Goal: Navigation & Orientation: Find specific page/section

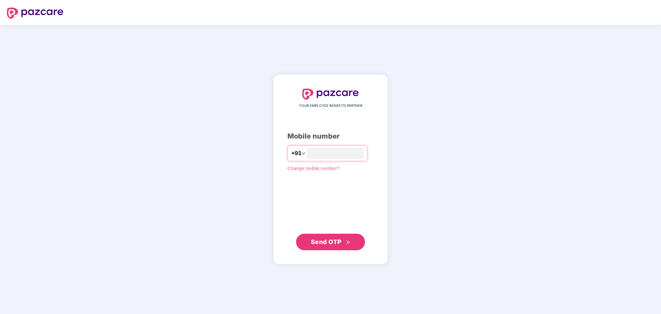
type input "**********"
click at [318, 241] on span "Send OTP" at bounding box center [326, 241] width 31 height 7
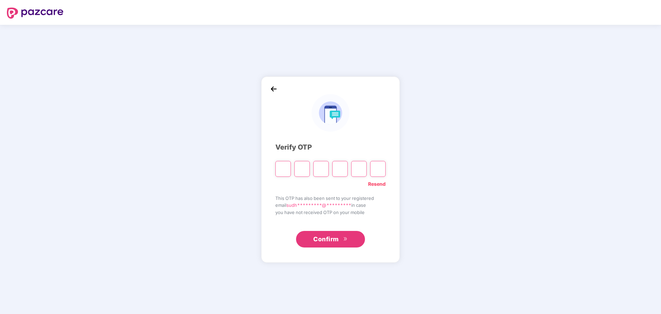
paste input "*"
type input "*"
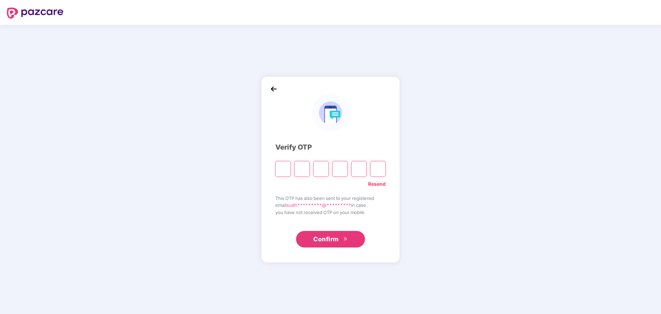
type input "*"
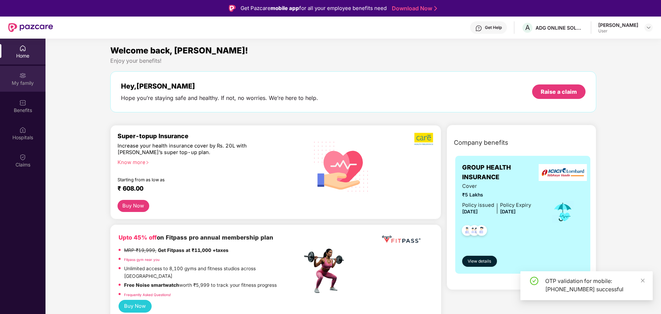
click at [26, 81] on div "My family" at bounding box center [23, 83] width 46 height 7
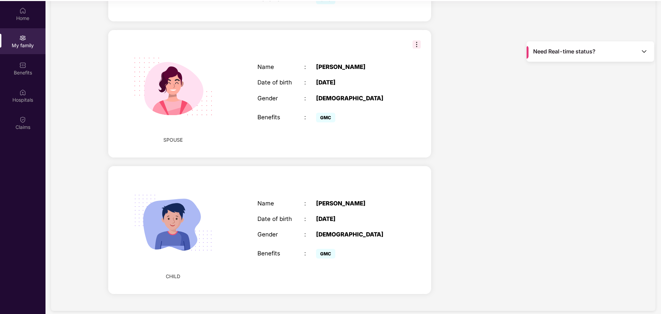
scroll to position [39, 0]
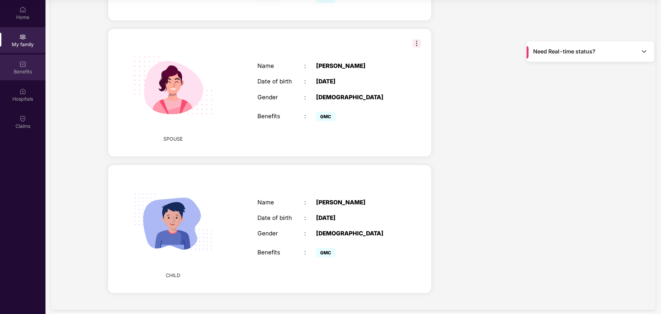
click at [20, 74] on div "Benefits" at bounding box center [23, 71] width 46 height 7
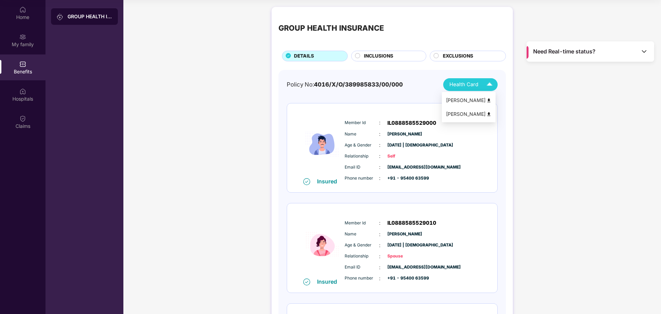
click at [471, 87] on span "Health Card" at bounding box center [464, 85] width 29 height 8
click at [568, 55] on span "Need Real-time status?" at bounding box center [564, 51] width 62 height 7
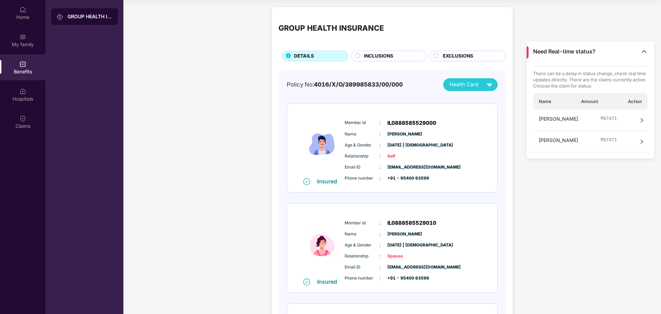
click at [568, 55] on span "Need Real-time status?" at bounding box center [564, 51] width 62 height 7
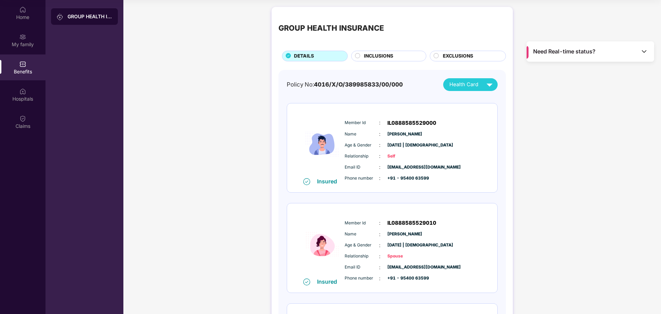
click at [568, 55] on span "Need Real-time status?" at bounding box center [564, 51] width 62 height 7
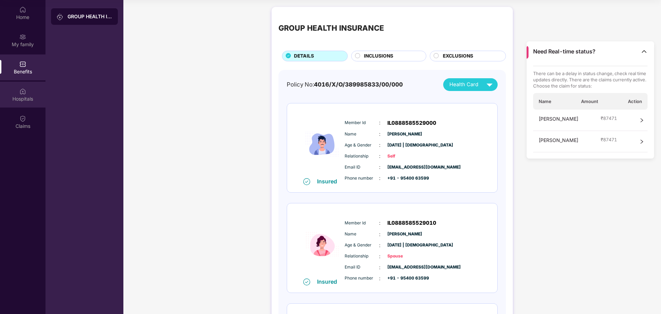
click at [23, 98] on div "Hospitals" at bounding box center [23, 99] width 46 height 7
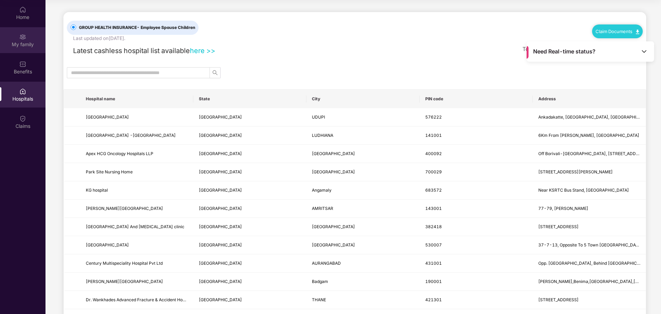
click at [16, 46] on div "My family" at bounding box center [23, 44] width 46 height 7
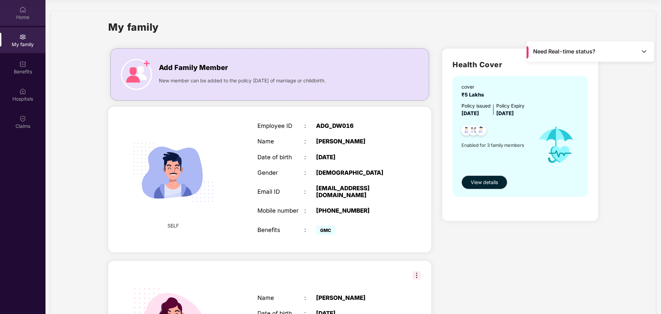
click at [19, 12] on img at bounding box center [22, 9] width 7 height 7
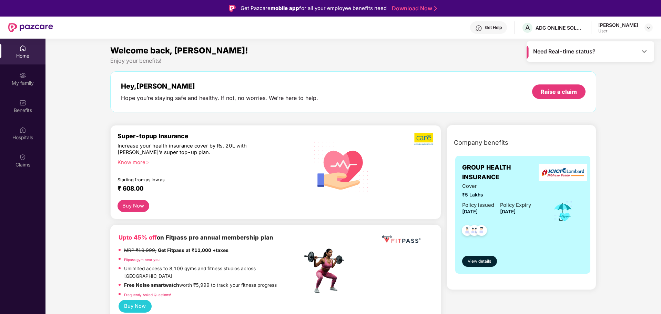
click at [479, 29] on div "Get Help" at bounding box center [488, 27] width 37 height 12
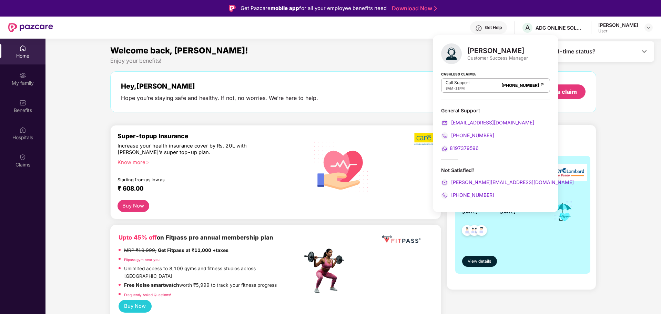
click at [474, 148] on span "8197379596" at bounding box center [464, 148] width 29 height 6
